Goal: Task Accomplishment & Management: Manage account settings

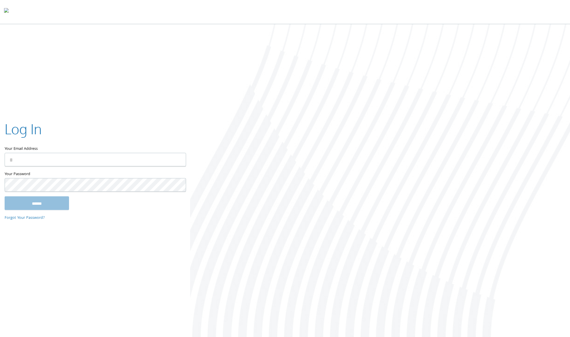
click at [178, 158] on keeper-lock "Open Keeper Popup" at bounding box center [177, 159] width 7 height 7
type input "**********"
click at [62, 207] on input "******" at bounding box center [37, 203] width 64 height 14
